Goal: Information Seeking & Learning: Learn about a topic

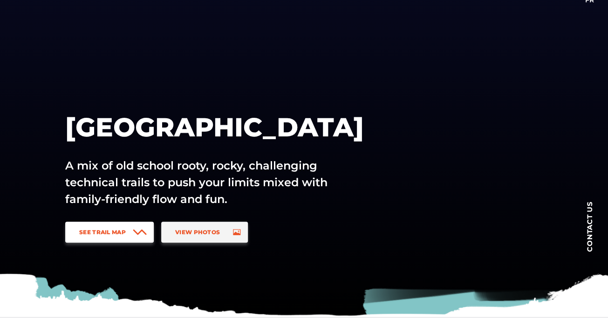
click at [89, 233] on span "See Trail Map" at bounding box center [102, 232] width 47 height 7
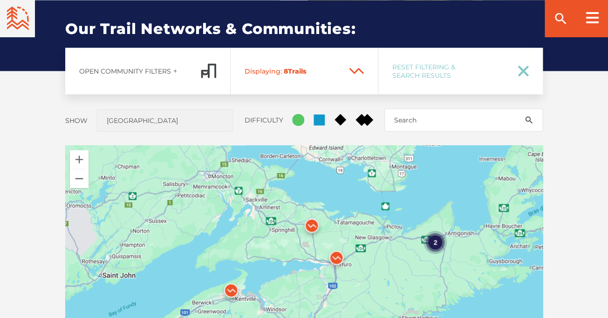
scroll to position [689, 0]
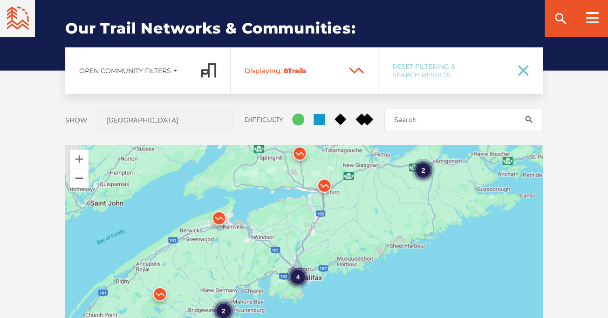
drag, startPoint x: 358, startPoint y: 297, endPoint x: 346, endPoint y: 222, distance: 75.5
click at [346, 222] on div "4 2 2" at bounding box center [304, 308] width 478 height 326
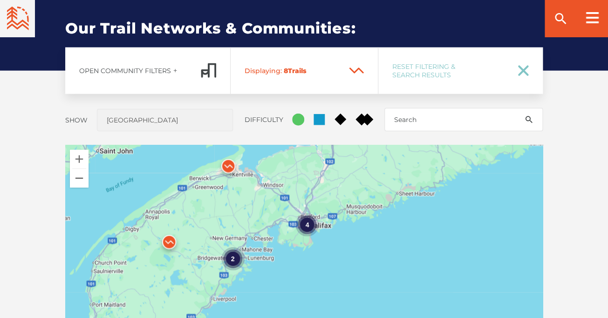
drag, startPoint x: 350, startPoint y: 252, endPoint x: 361, endPoint y: 197, distance: 56.1
click at [361, 197] on div "4 2 2" at bounding box center [304, 308] width 478 height 326
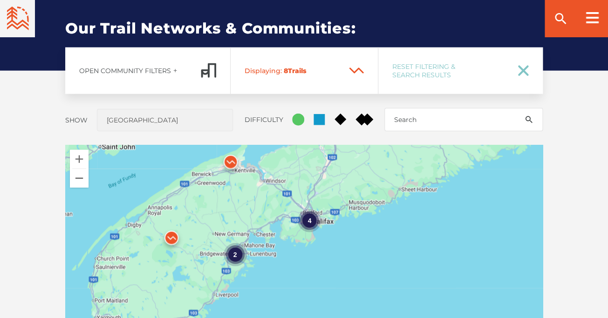
click at [235, 254] on div "2" at bounding box center [234, 254] width 23 height 23
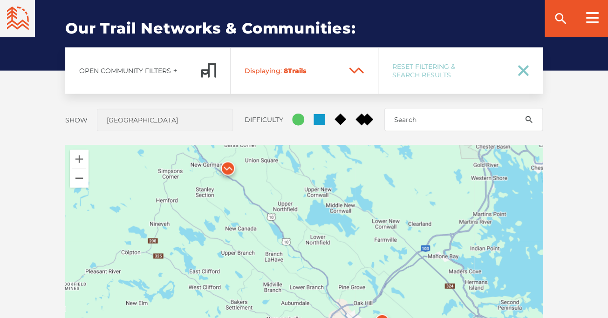
drag, startPoint x: 344, startPoint y: 246, endPoint x: 346, endPoint y: 186, distance: 59.7
click at [346, 186] on div at bounding box center [304, 308] width 478 height 326
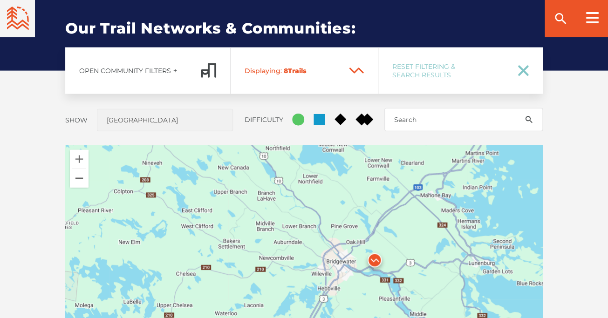
drag, startPoint x: 335, startPoint y: 226, endPoint x: 324, endPoint y: 178, distance: 49.2
click at [324, 178] on div at bounding box center [304, 308] width 478 height 326
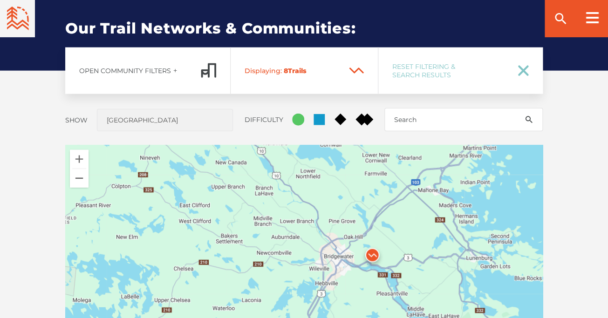
click at [372, 256] on img at bounding box center [372, 258] width 28 height 28
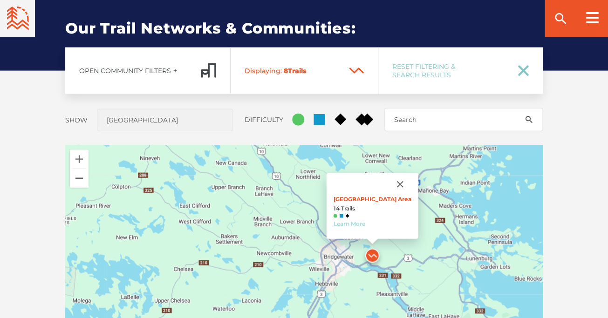
click at [360, 223] on link "Learn More" at bounding box center [349, 223] width 32 height 7
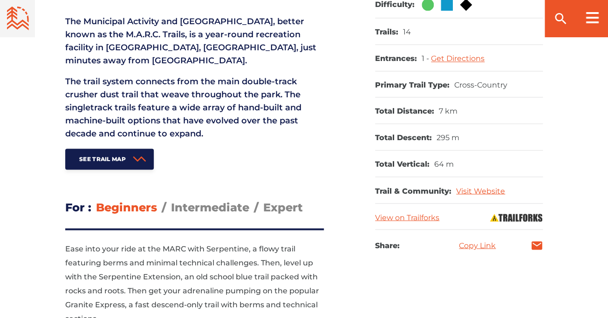
scroll to position [422, 0]
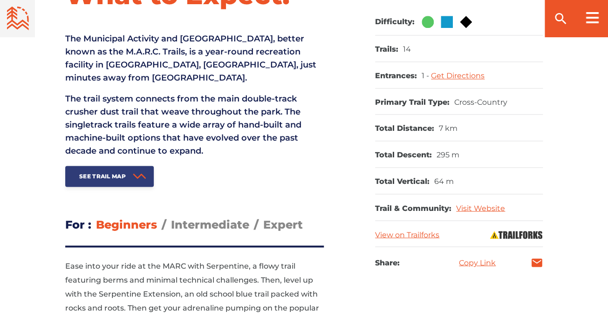
click at [118, 177] on span "See Trail Map" at bounding box center [102, 176] width 47 height 7
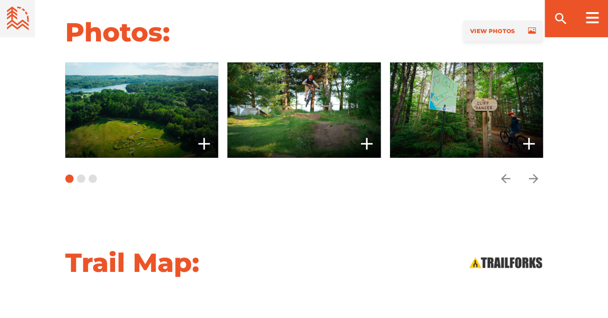
scroll to position [1083, 0]
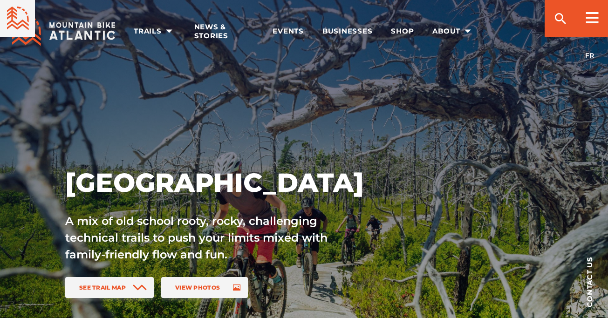
scroll to position [689, 0]
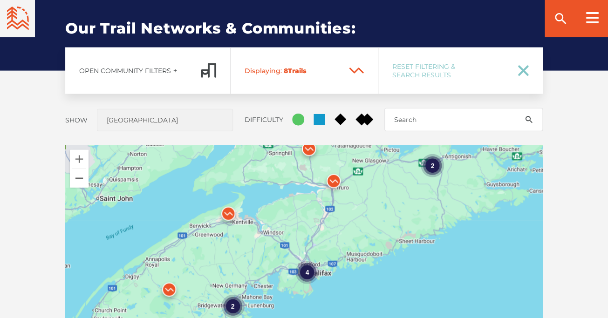
drag, startPoint x: 383, startPoint y: 300, endPoint x: 379, endPoint y: 221, distance: 79.3
click at [379, 221] on div "4 2 2" at bounding box center [304, 308] width 478 height 326
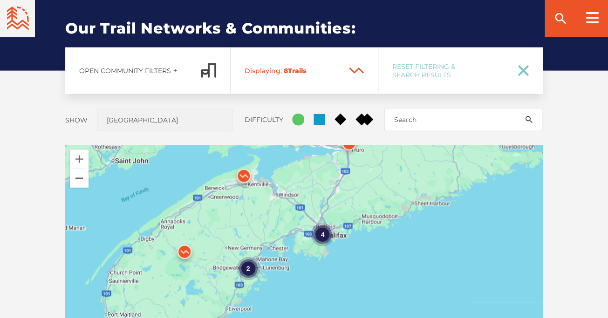
drag, startPoint x: 361, startPoint y: 225, endPoint x: 378, endPoint y: 188, distance: 41.1
click at [378, 188] on div "4 2 2" at bounding box center [304, 308] width 478 height 326
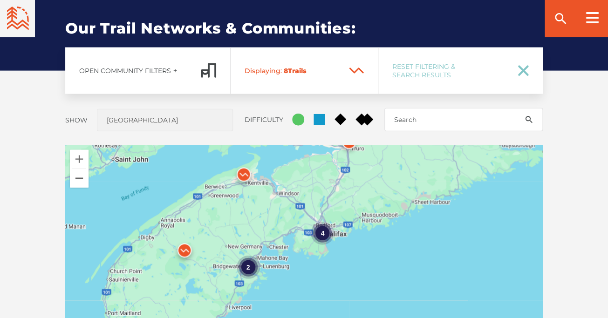
click at [322, 235] on div "4" at bounding box center [322, 233] width 23 height 23
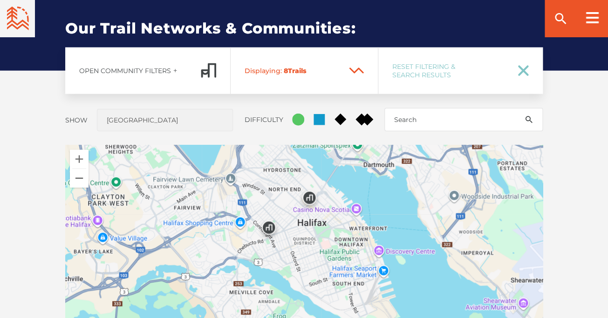
drag, startPoint x: 339, startPoint y: 261, endPoint x: 325, endPoint y: 257, distance: 14.5
click at [325, 257] on div "2" at bounding box center [304, 308] width 478 height 326
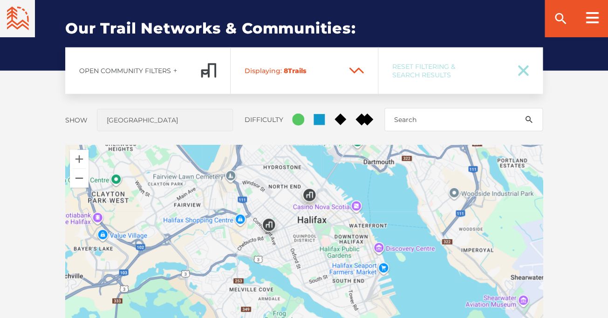
click at [522, 68] on icon at bounding box center [523, 71] width 8 height 8
checkbox input "true"
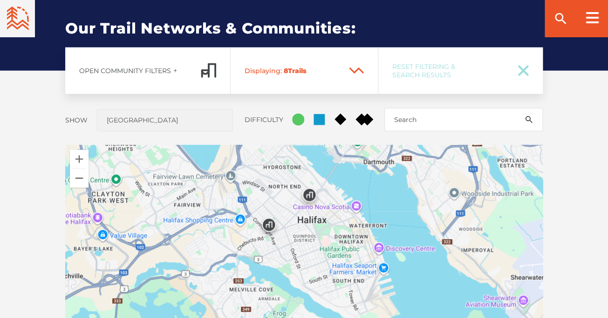
checkbox input "true"
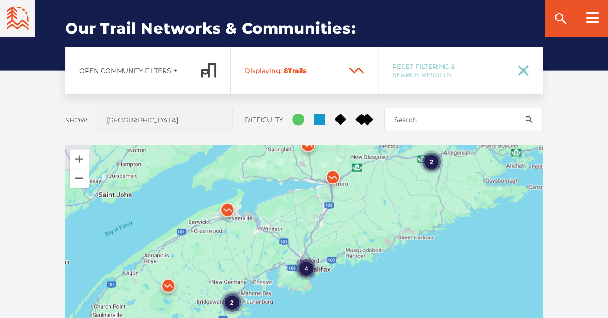
drag, startPoint x: 384, startPoint y: 264, endPoint x: 380, endPoint y: 181, distance: 82.6
click at [380, 181] on div "4 2 2" at bounding box center [304, 308] width 478 height 326
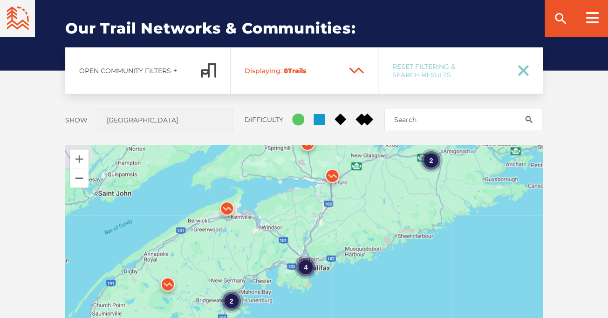
click at [332, 176] on img at bounding box center [332, 178] width 28 height 28
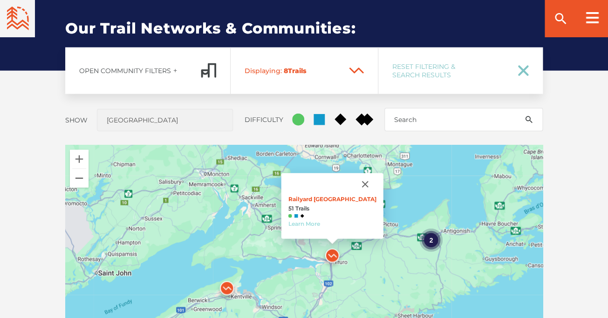
click at [307, 225] on link "Learn More" at bounding box center [304, 223] width 32 height 7
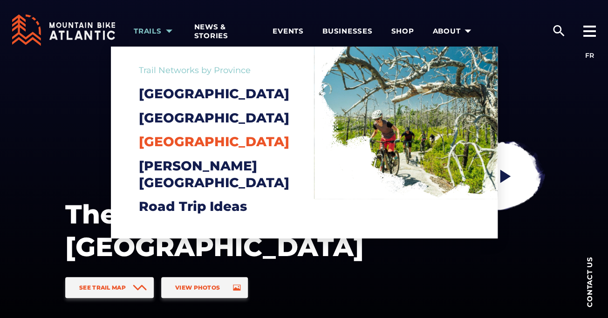
click at [195, 150] on span "[GEOGRAPHIC_DATA]" at bounding box center [214, 142] width 150 height 16
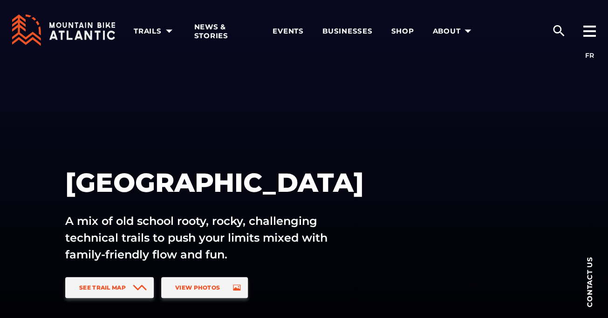
drag, startPoint x: 310, startPoint y: 200, endPoint x: 282, endPoint y: 181, distance: 33.5
click at [282, 181] on div "Nova Scotia A mix of old school rooty, rocky, challenging technical trails to p…" at bounding box center [227, 214] width 325 height 97
click at [123, 287] on span "See Trail Map" at bounding box center [102, 287] width 47 height 7
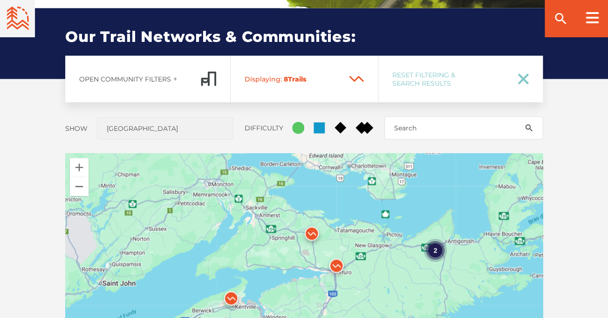
scroll to position [689, 0]
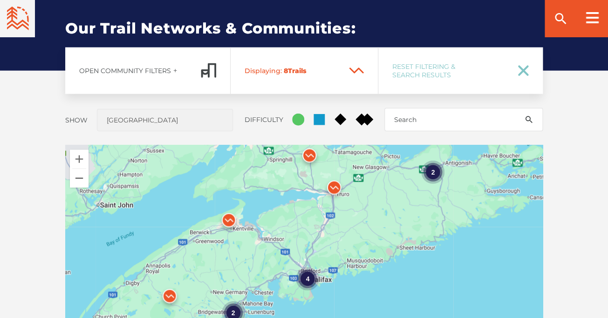
drag, startPoint x: 376, startPoint y: 280, endPoint x: 374, endPoint y: 207, distance: 73.2
click at [374, 207] on div "4 2 2" at bounding box center [304, 308] width 478 height 326
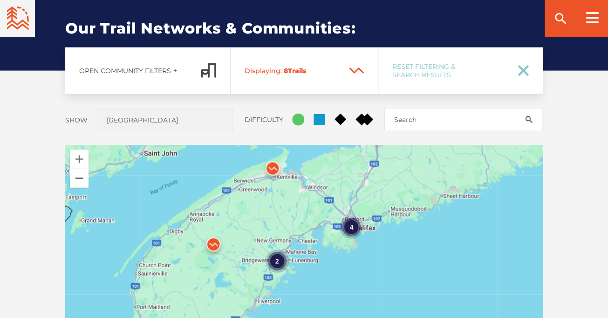
drag, startPoint x: 240, startPoint y: 262, endPoint x: 286, endPoint y: 212, distance: 67.9
click at [286, 212] on div "4 2 2" at bounding box center [304, 308] width 478 height 326
click at [278, 262] on div "2" at bounding box center [277, 262] width 23 height 23
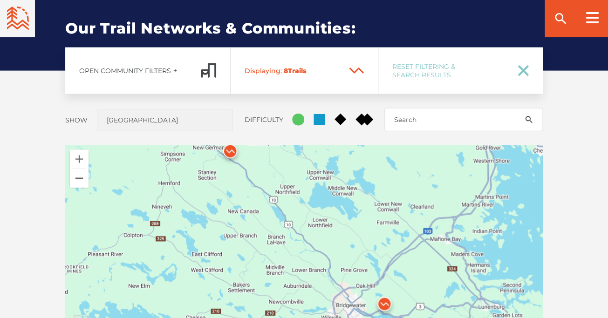
drag, startPoint x: 270, startPoint y: 257, endPoint x: 274, endPoint y: 184, distance: 72.8
click at [274, 184] on div at bounding box center [304, 308] width 478 height 326
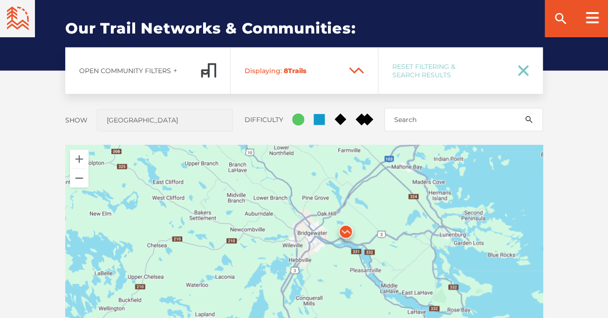
drag, startPoint x: 297, startPoint y: 271, endPoint x: 258, endPoint y: 195, distance: 85.2
click at [258, 195] on div at bounding box center [304, 308] width 478 height 326
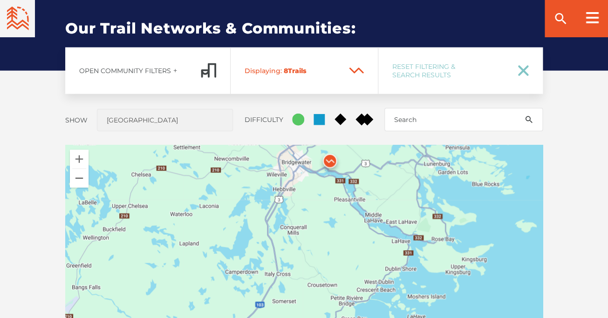
drag, startPoint x: 344, startPoint y: 292, endPoint x: 329, endPoint y: 225, distance: 68.6
click at [329, 225] on div at bounding box center [304, 308] width 478 height 326
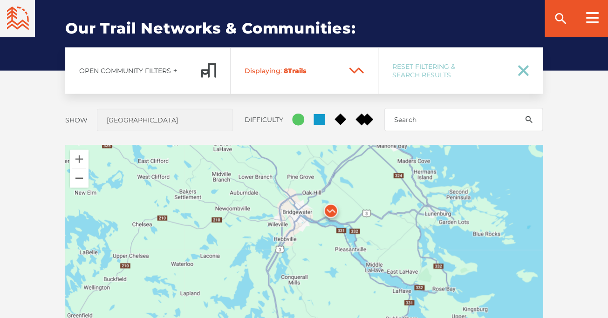
drag, startPoint x: 348, startPoint y: 234, endPoint x: 349, endPoint y: 286, distance: 51.7
click at [349, 286] on div at bounding box center [304, 308] width 478 height 326
click at [331, 212] on img at bounding box center [331, 212] width 28 height 28
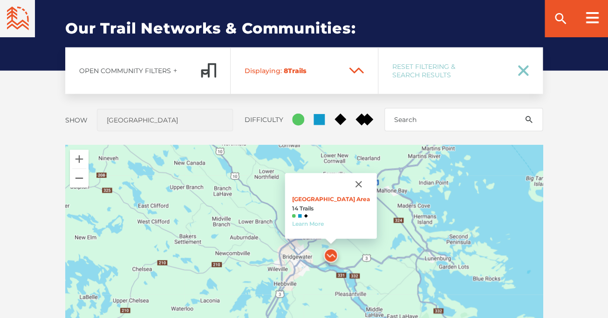
click at [312, 226] on link "Learn More" at bounding box center [308, 223] width 32 height 7
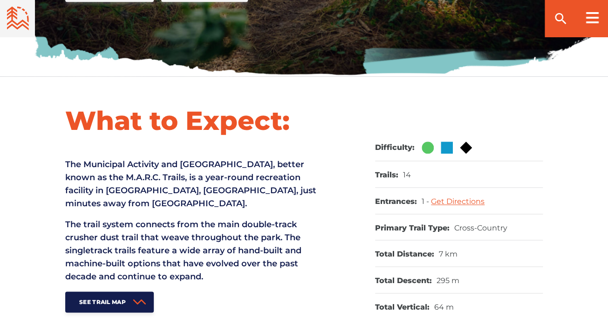
scroll to position [314, 0]
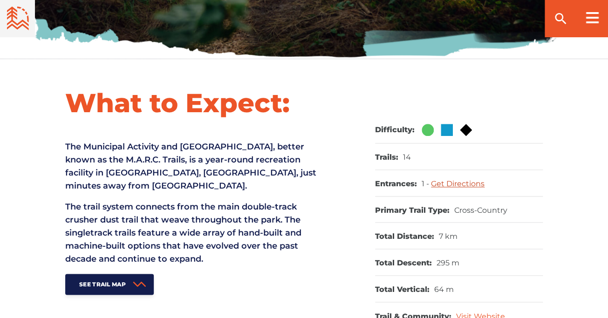
click at [462, 185] on link "Get Directions" at bounding box center [458, 183] width 54 height 9
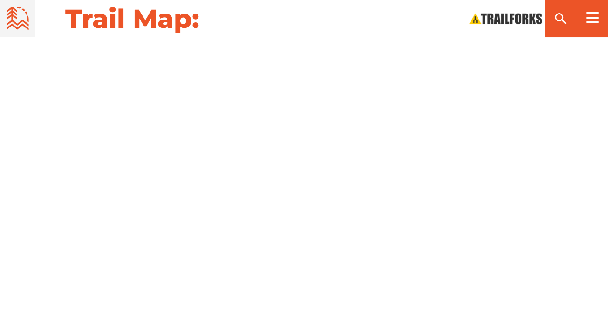
scroll to position [1079, 0]
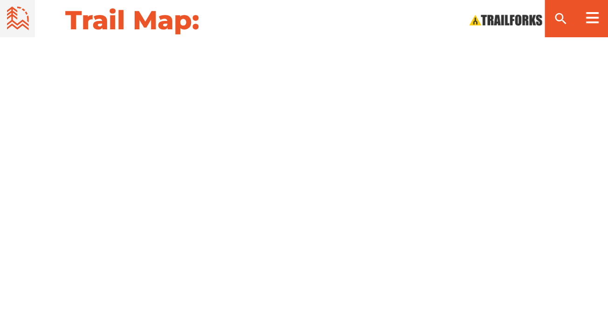
drag, startPoint x: 566, startPoint y: 198, endPoint x: 553, endPoint y: 138, distance: 61.6
click at [553, 138] on div at bounding box center [304, 168] width 608 height 236
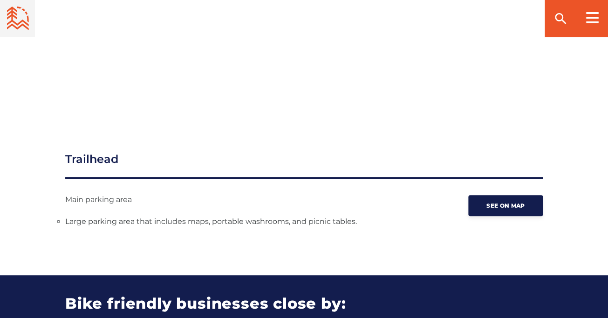
scroll to position [1252, 0]
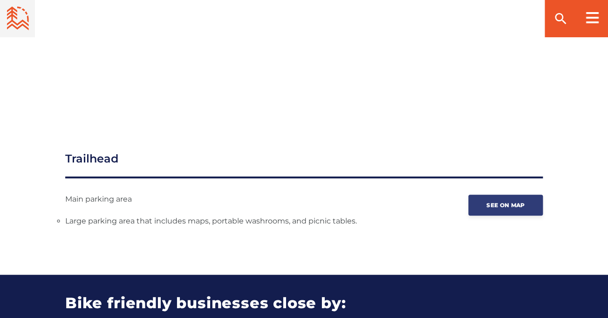
click at [501, 208] on span "See on map" at bounding box center [505, 205] width 38 height 7
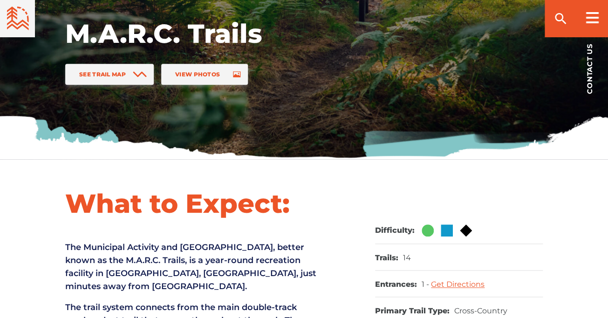
scroll to position [223, 0]
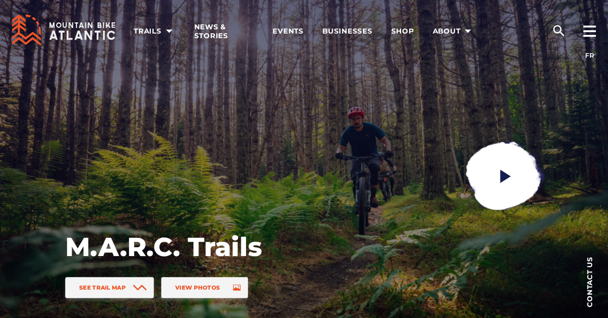
click at [89, 31] on icon at bounding box center [63, 30] width 103 height 32
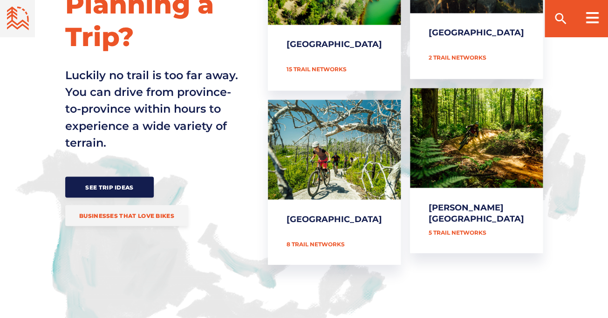
scroll to position [489, 0]
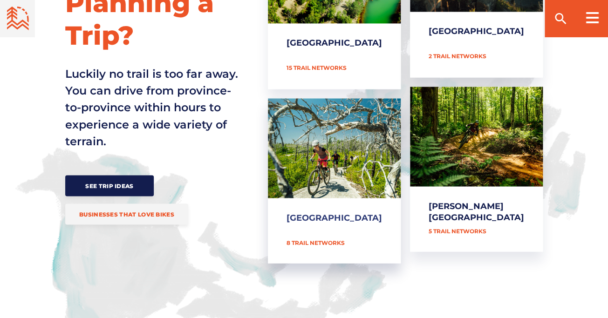
click at [368, 141] on link "[GEOGRAPHIC_DATA]" at bounding box center [334, 180] width 133 height 165
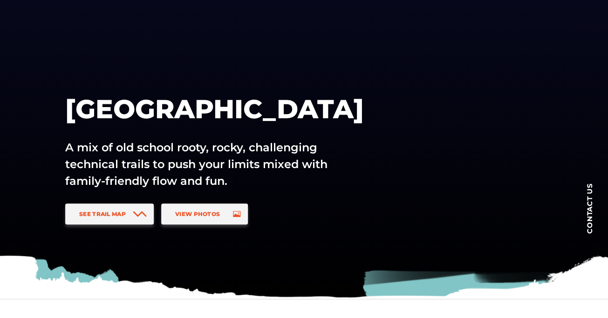
scroll to position [81, 0]
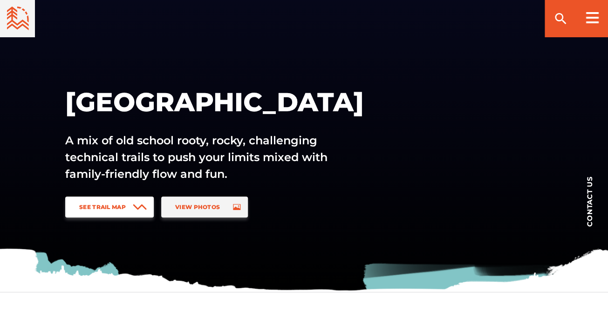
click at [114, 207] on span "See Trail Map" at bounding box center [102, 207] width 47 height 7
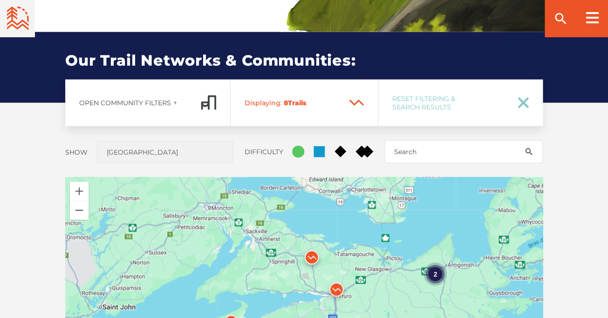
scroll to position [689, 0]
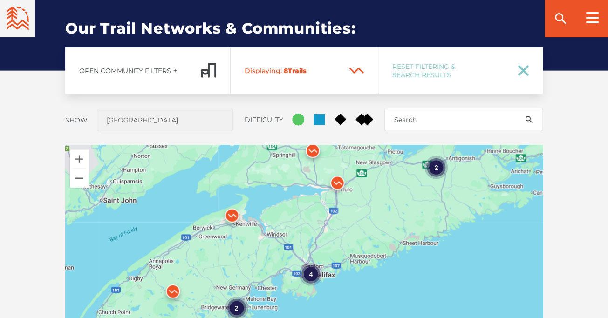
drag, startPoint x: 385, startPoint y: 287, endPoint x: 386, endPoint y: 211, distance: 75.9
click at [386, 211] on div "4 2 2" at bounding box center [304, 308] width 478 height 326
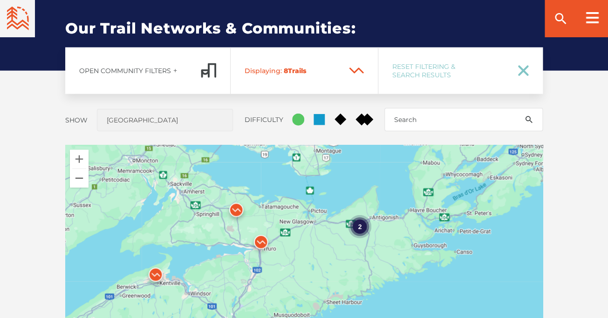
drag, startPoint x: 386, startPoint y: 211, endPoint x: 308, endPoint y: 270, distance: 97.7
click at [308, 270] on div "4 2 2" at bounding box center [304, 308] width 478 height 326
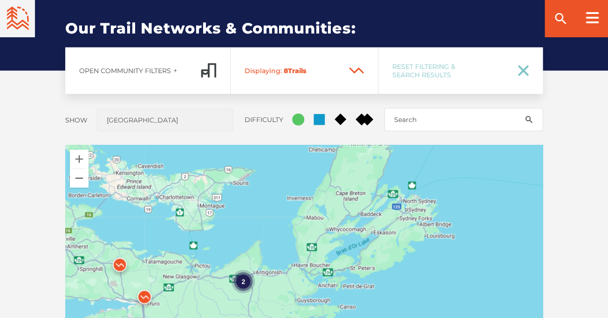
drag, startPoint x: 396, startPoint y: 257, endPoint x: 278, endPoint y: 312, distance: 130.1
click at [278, 312] on div "4 2 2" at bounding box center [304, 308] width 478 height 326
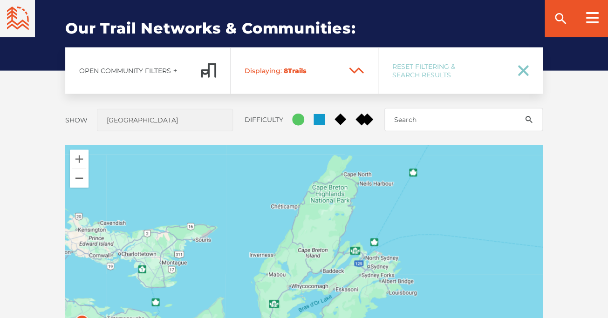
drag, startPoint x: 404, startPoint y: 254, endPoint x: 366, endPoint y: 313, distance: 69.6
click at [366, 313] on div "4 2 2" at bounding box center [304, 308] width 478 height 326
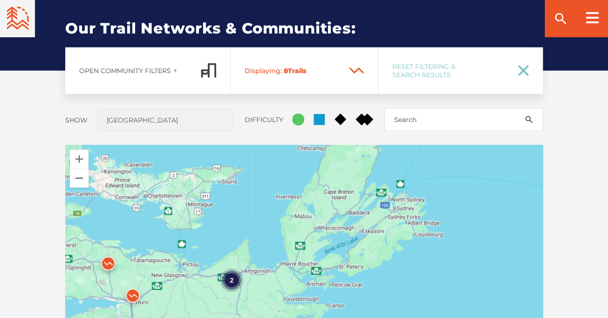
drag, startPoint x: 335, startPoint y: 278, endPoint x: 372, endPoint y: 205, distance: 81.0
click at [372, 205] on div "4 2 2" at bounding box center [304, 308] width 478 height 326
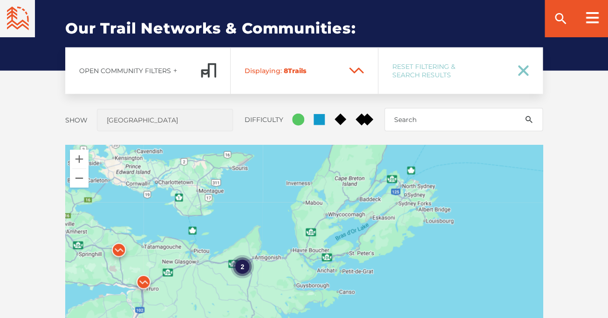
click at [242, 266] on div "2" at bounding box center [242, 266] width 23 height 23
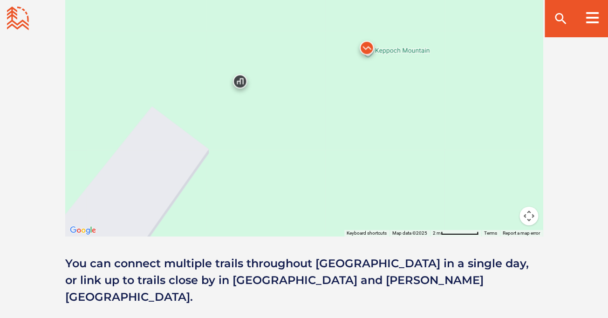
scroll to position [925, 0]
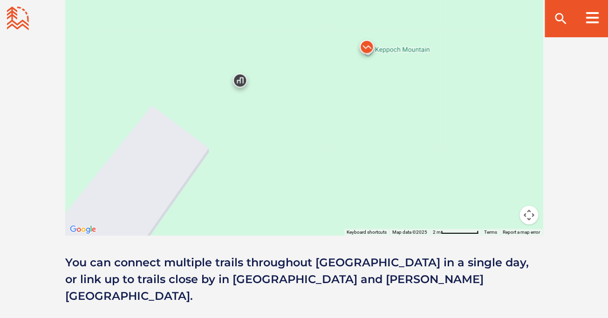
click at [368, 48] on img at bounding box center [367, 49] width 28 height 28
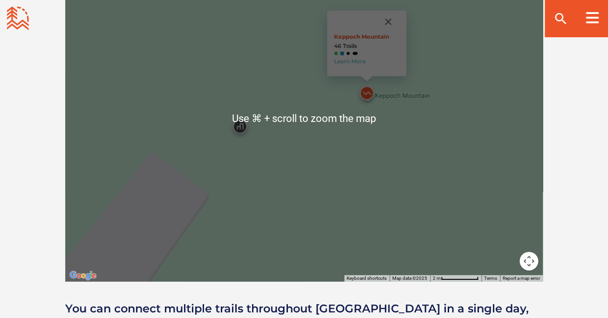
scroll to position [877, 0]
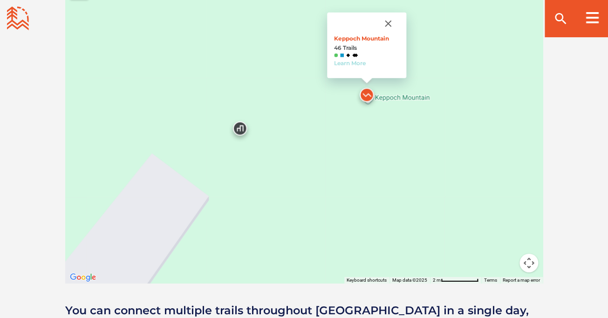
click at [352, 63] on link "Learn More" at bounding box center [350, 63] width 32 height 7
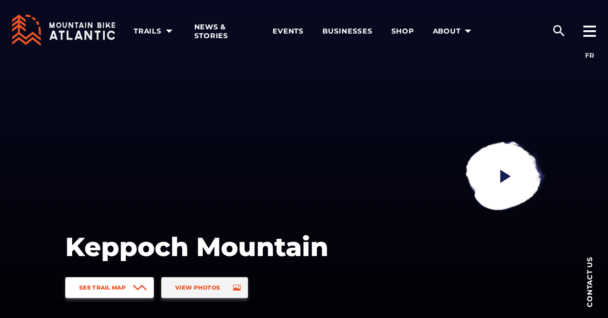
click at [123, 288] on span "See Trail Map" at bounding box center [102, 287] width 47 height 7
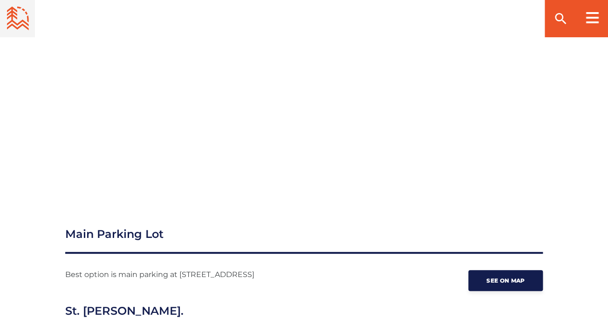
scroll to position [1162, 0]
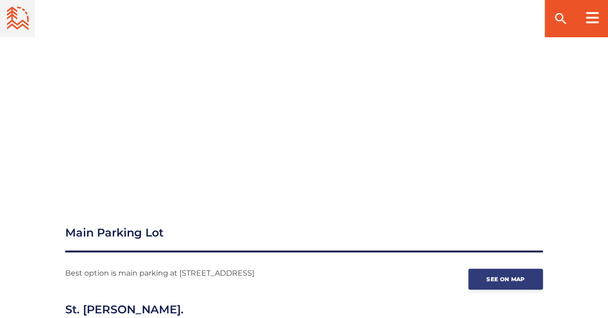
click at [501, 276] on span "See on map" at bounding box center [505, 279] width 38 height 7
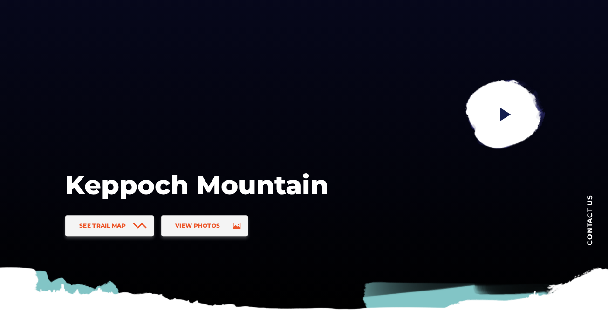
scroll to position [0, 0]
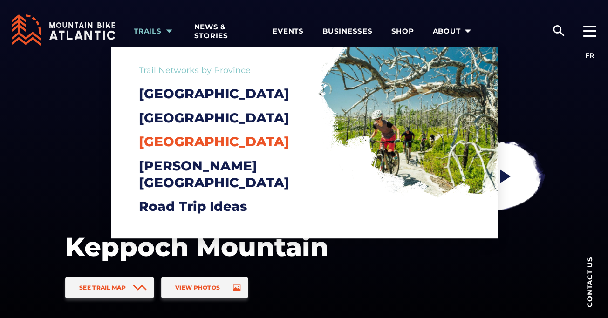
click at [182, 150] on span "[GEOGRAPHIC_DATA]" at bounding box center [214, 142] width 150 height 16
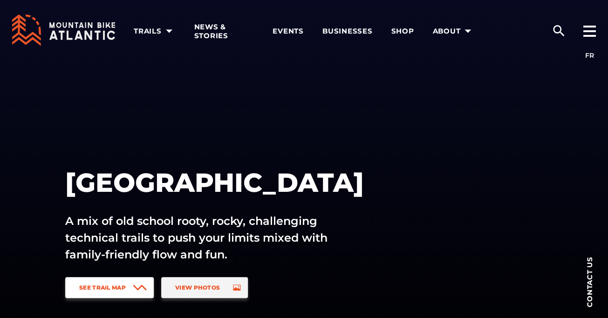
click at [105, 287] on span "See Trail Map" at bounding box center [102, 287] width 47 height 7
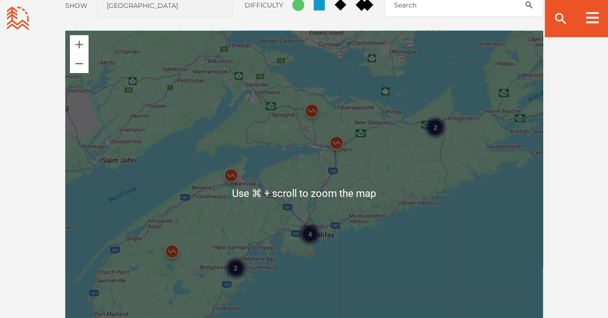
scroll to position [806, 0]
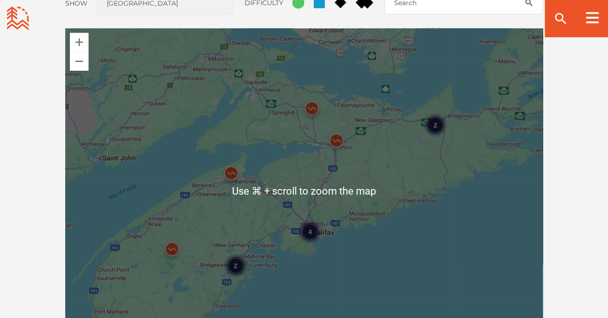
click at [311, 232] on div "4" at bounding box center [309, 231] width 23 height 23
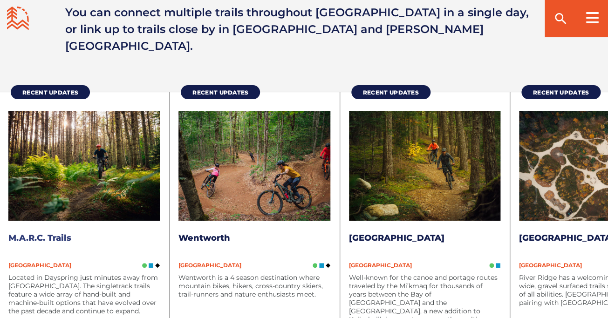
scroll to position [1176, 0]
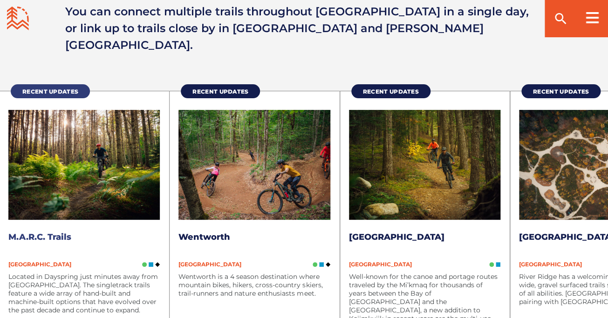
click at [51, 88] on span "Recent Updates" at bounding box center [50, 91] width 56 height 7
click at [413, 232] on link "[GEOGRAPHIC_DATA]" at bounding box center [397, 237] width 96 height 10
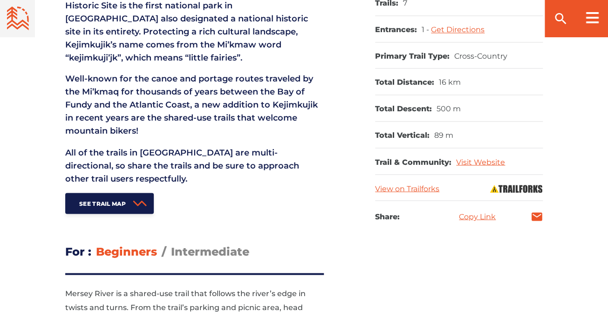
scroll to position [470, 0]
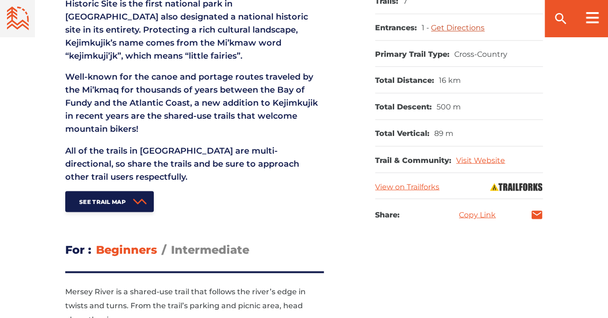
click at [459, 30] on link "Get Directions" at bounding box center [458, 27] width 54 height 9
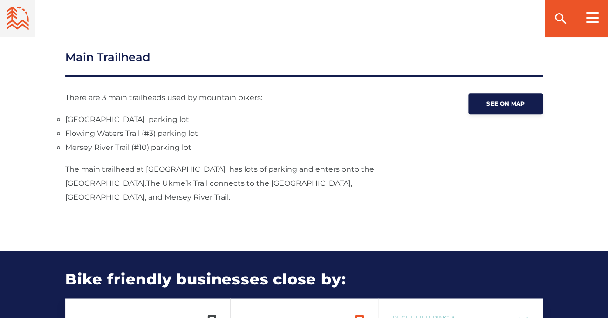
scroll to position [1562, 0]
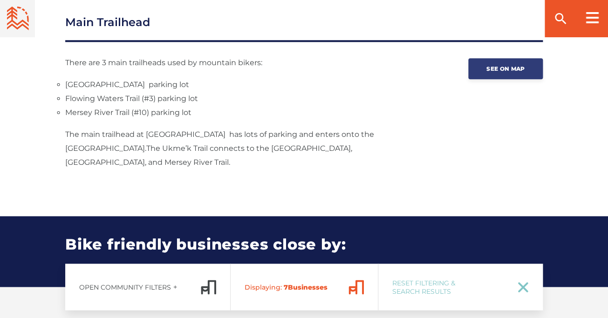
click at [505, 65] on span "See on map" at bounding box center [505, 68] width 38 height 7
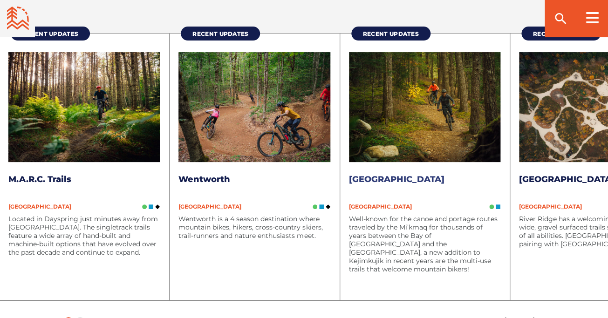
scroll to position [1239, 0]
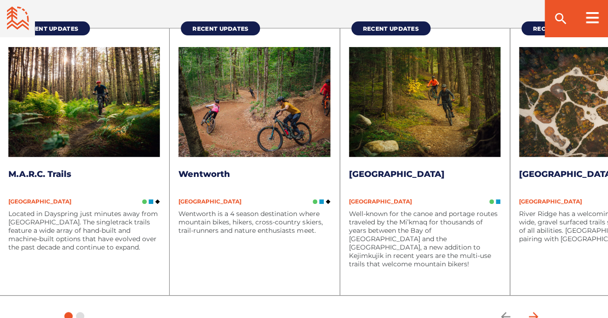
click at [534, 310] on icon "arrow forward" at bounding box center [533, 317] width 14 height 14
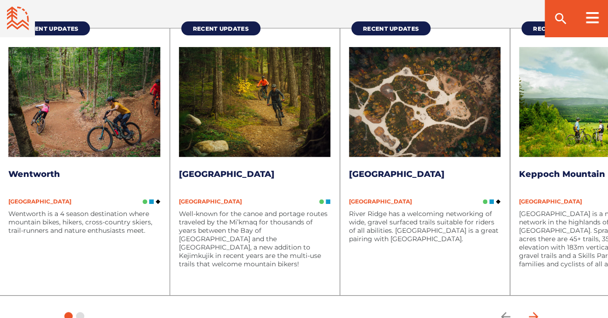
click at [534, 310] on icon "arrow forward" at bounding box center [533, 317] width 14 height 14
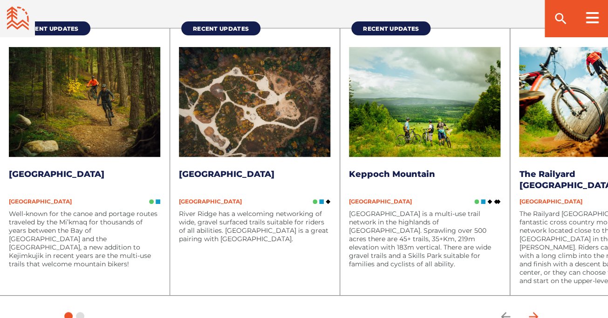
click at [534, 310] on icon "arrow forward" at bounding box center [533, 317] width 14 height 14
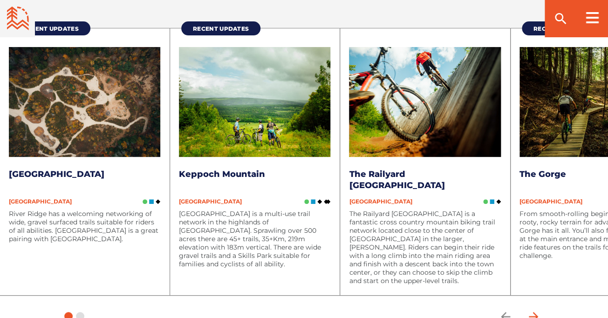
click at [534, 310] on icon "arrow forward" at bounding box center [533, 317] width 14 height 14
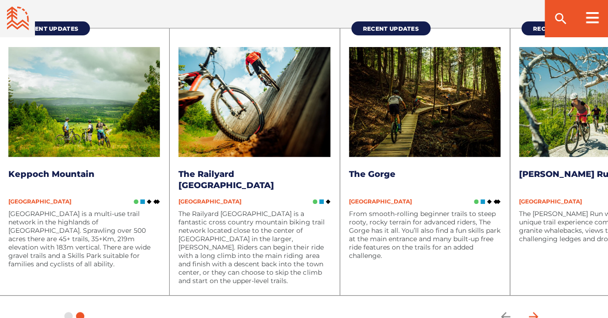
click at [534, 310] on icon "arrow forward" at bounding box center [533, 317] width 14 height 14
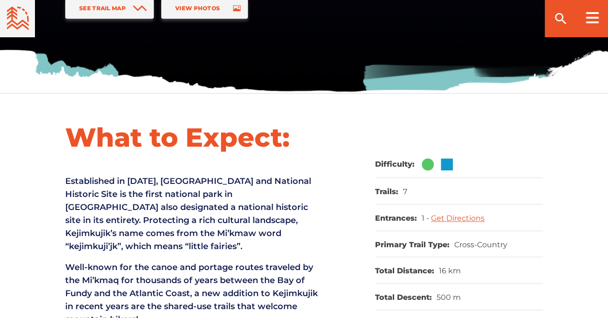
scroll to position [265, 0]
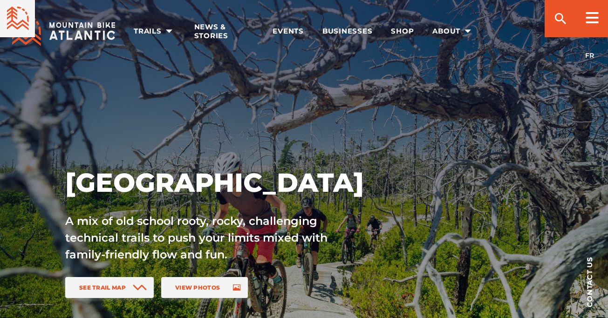
scroll to position [1239, 0]
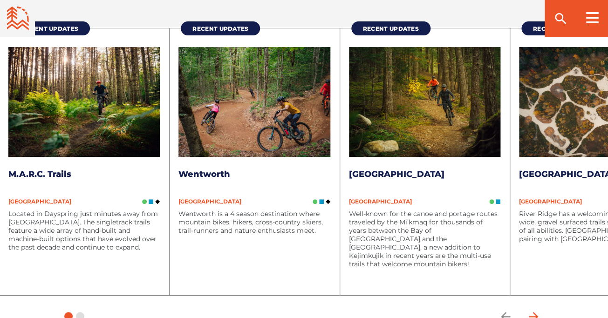
click at [535, 312] on icon "arrow forward" at bounding box center [533, 316] width 9 height 9
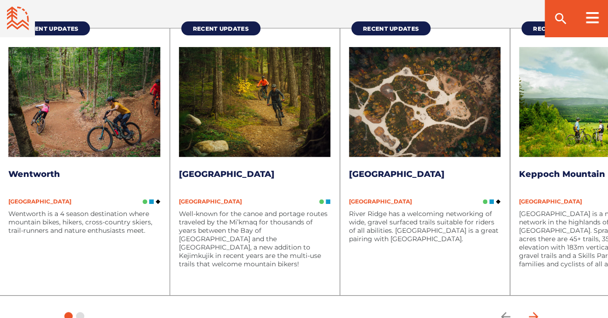
click at [535, 312] on icon "arrow forward" at bounding box center [533, 316] width 9 height 9
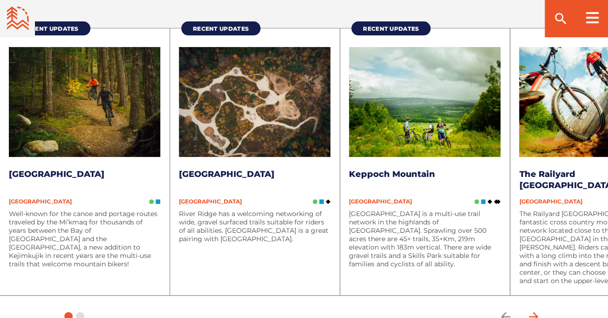
click at [535, 312] on icon "arrow forward" at bounding box center [533, 316] width 9 height 9
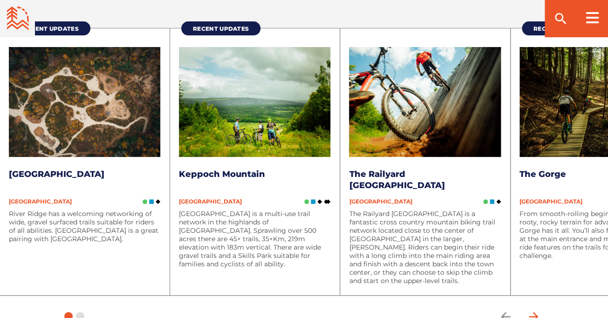
click at [534, 312] on icon "arrow forward" at bounding box center [533, 316] width 9 height 9
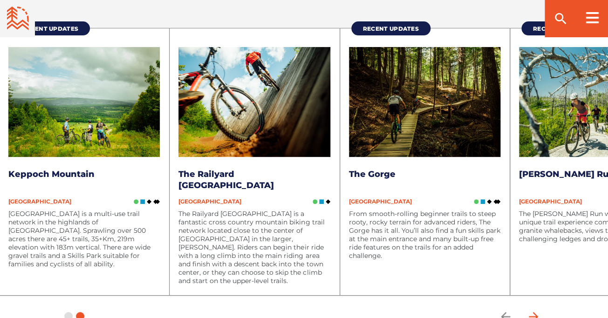
click at [534, 312] on icon "arrow forward" at bounding box center [533, 316] width 9 height 9
click at [555, 169] on link "[PERSON_NAME] Run" at bounding box center [567, 174] width 96 height 10
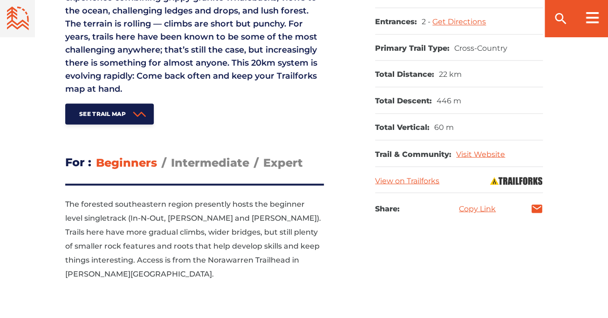
scroll to position [476, 0]
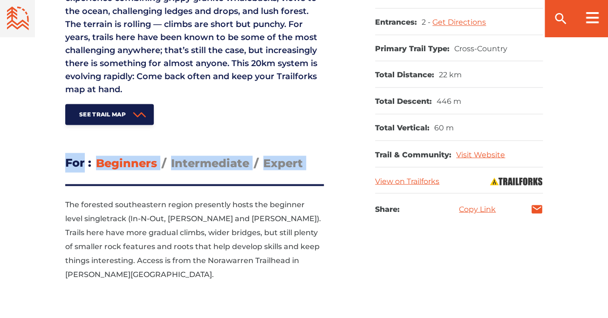
drag, startPoint x: 332, startPoint y: 125, endPoint x: 331, endPoint y: 228, distance: 103.0
click at [331, 228] on div "What to Expect: The McIntosh Run watershed hosts a unique trail experience comb…" at bounding box center [304, 117] width 608 height 384
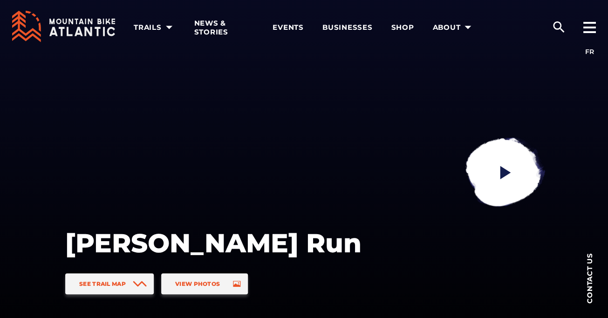
scroll to position [0, 0]
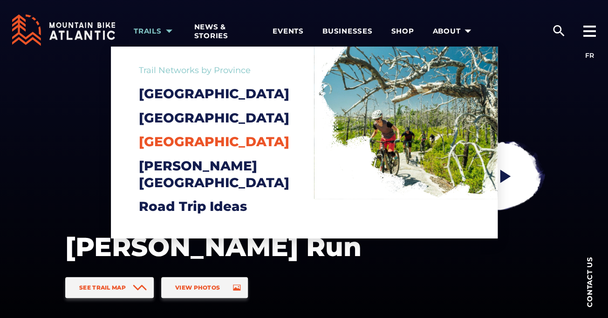
click at [182, 150] on span "[GEOGRAPHIC_DATA]" at bounding box center [214, 142] width 150 height 16
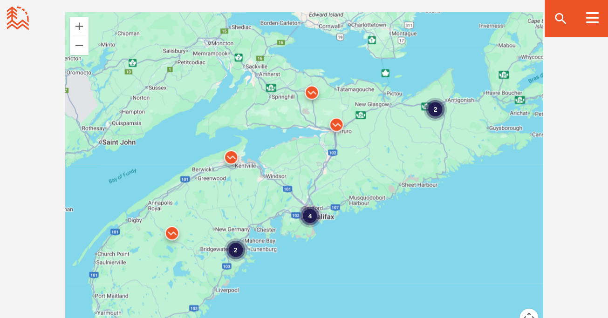
scroll to position [824, 0]
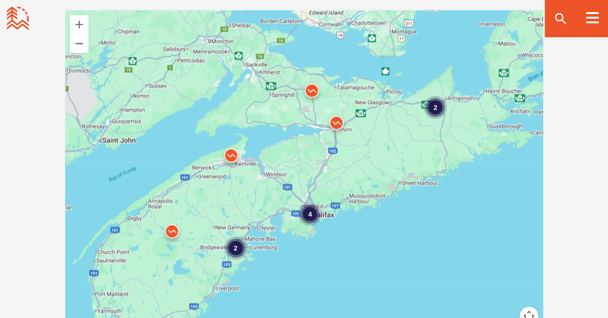
click at [310, 213] on div "4" at bounding box center [309, 214] width 23 height 23
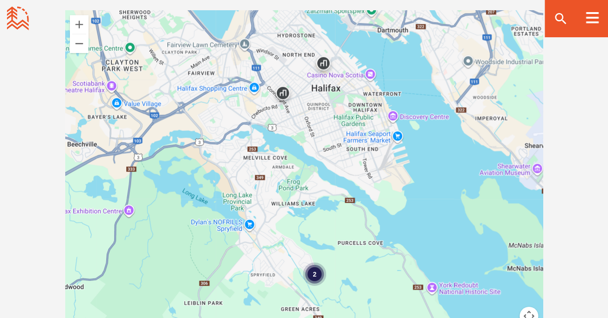
click at [316, 275] on div "2" at bounding box center [314, 274] width 23 height 23
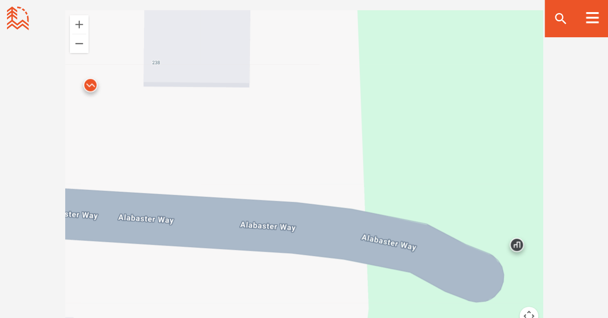
click at [90, 84] on img at bounding box center [90, 88] width 28 height 28
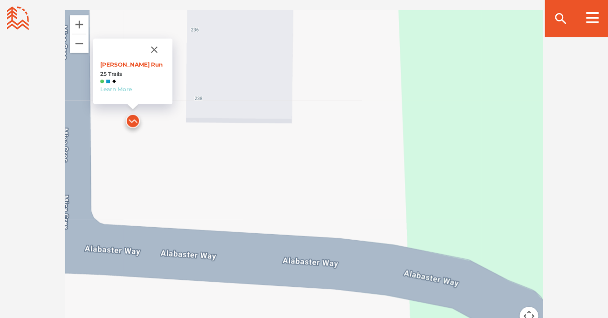
click at [117, 90] on link "Learn More" at bounding box center [116, 89] width 32 height 7
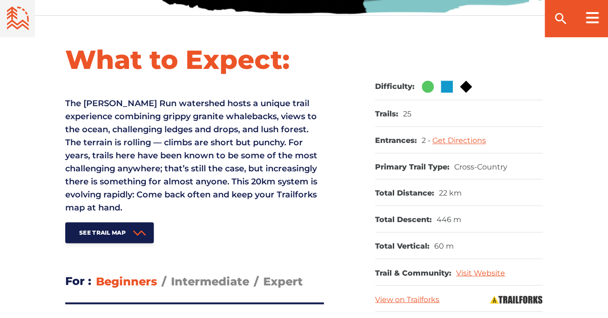
scroll to position [356, 0]
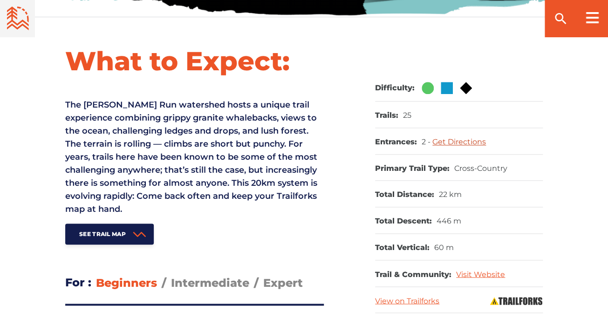
click at [469, 144] on link "Get Directions" at bounding box center [459, 141] width 54 height 9
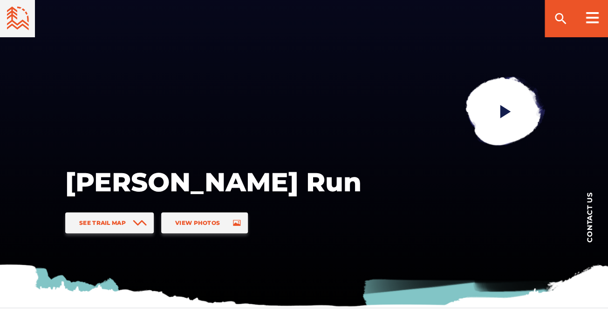
scroll to position [0, 0]
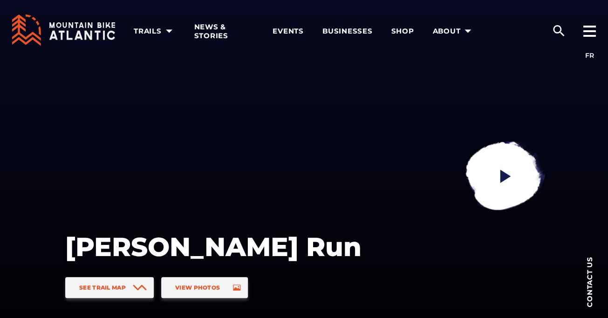
click at [88, 34] on icon at bounding box center [87, 35] width 7 height 9
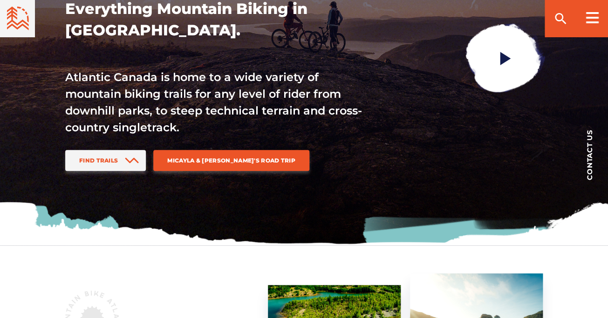
scroll to position [140, 0]
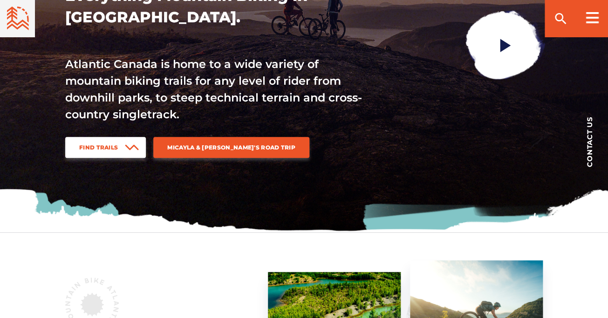
click at [101, 146] on span "Find Trails" at bounding box center [98, 147] width 39 height 7
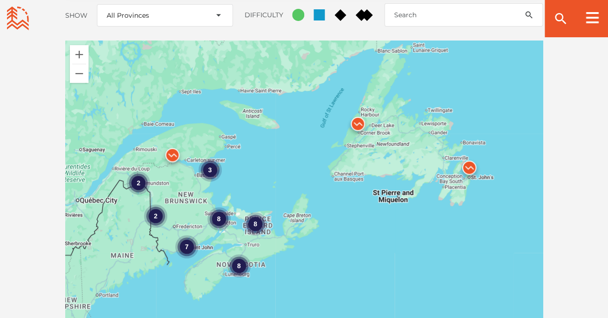
scroll to position [1243, 0]
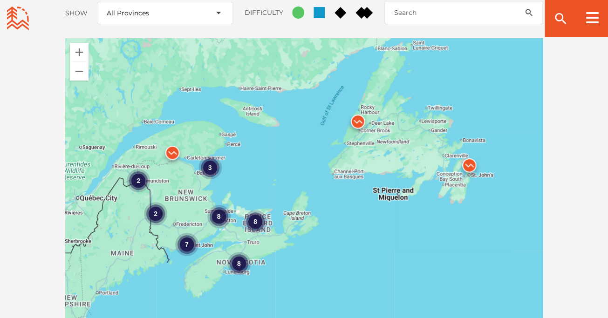
click at [238, 252] on div "8" at bounding box center [238, 263] width 23 height 23
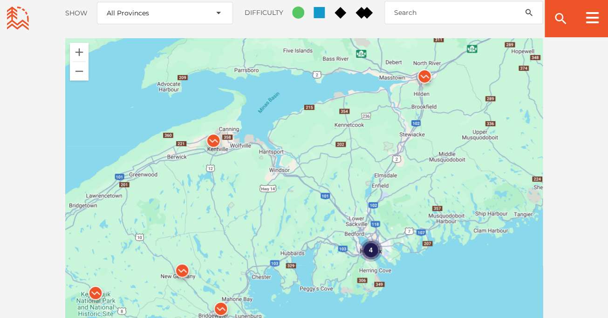
click at [425, 65] on img at bounding box center [424, 79] width 28 height 28
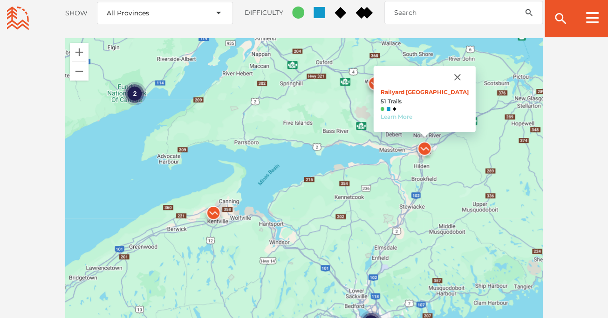
click at [401, 113] on link "Learn More" at bounding box center [396, 116] width 32 height 7
